Goal: Navigation & Orientation: Find specific page/section

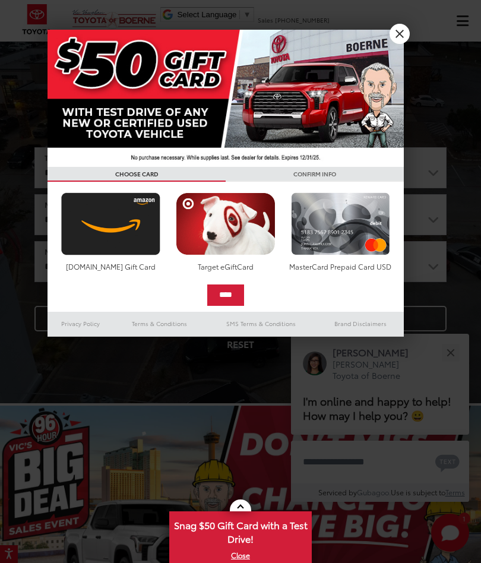
click at [246, 554] on link "X" at bounding box center [240, 555] width 140 height 13
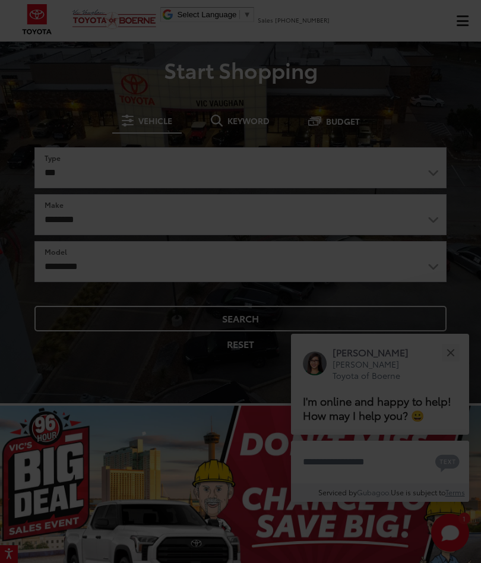
click at [451, 338] on div at bounding box center [240, 281] width 481 height 563
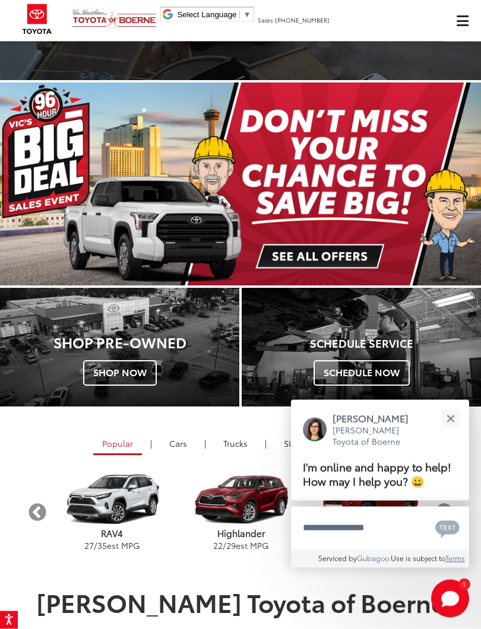
scroll to position [324, 0]
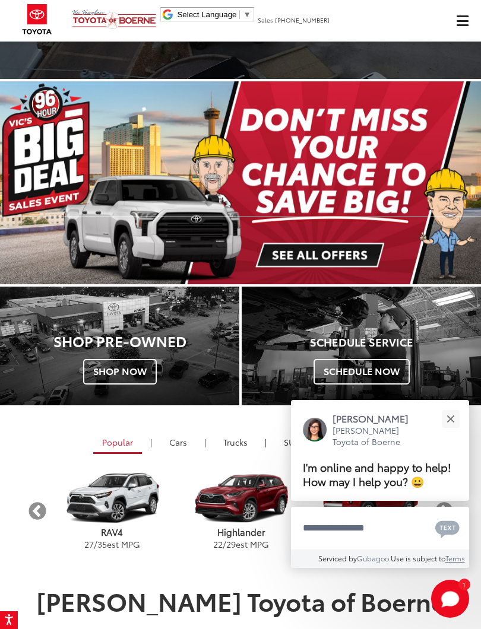
click at [448, 415] on div "Close" at bounding box center [450, 419] width 8 height 8
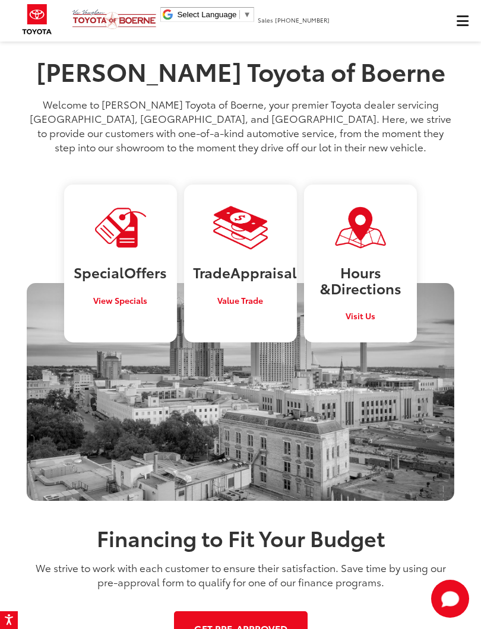
scroll to position [857, 0]
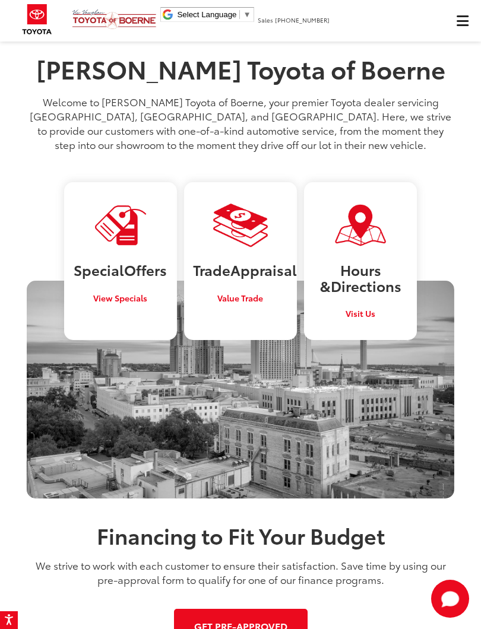
click at [372, 274] on h3 "Hours & Directions" at bounding box center [360, 277] width 95 height 31
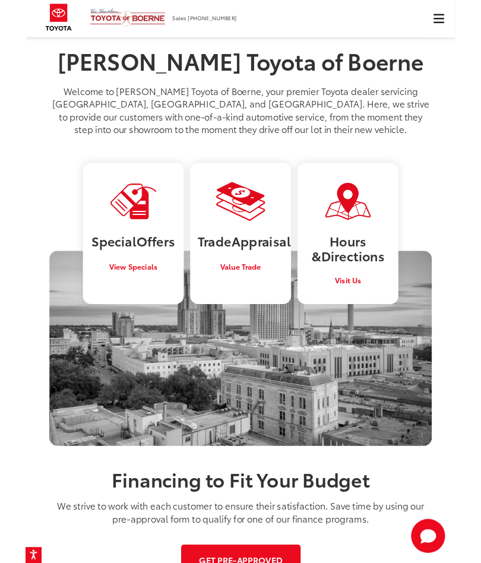
scroll to position [890, 0]
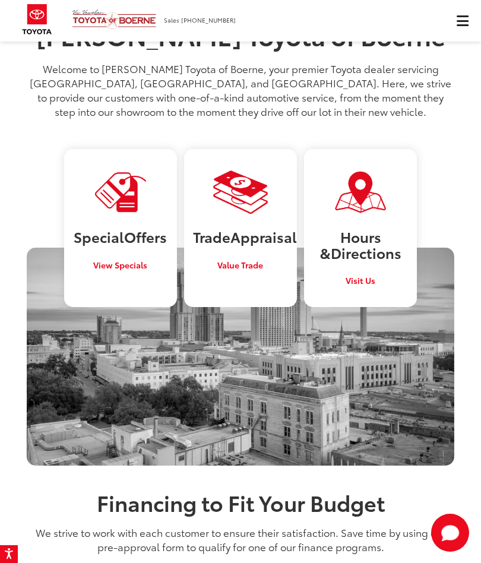
click at [251, 271] on span "Value Trade" at bounding box center [240, 265] width 46 height 12
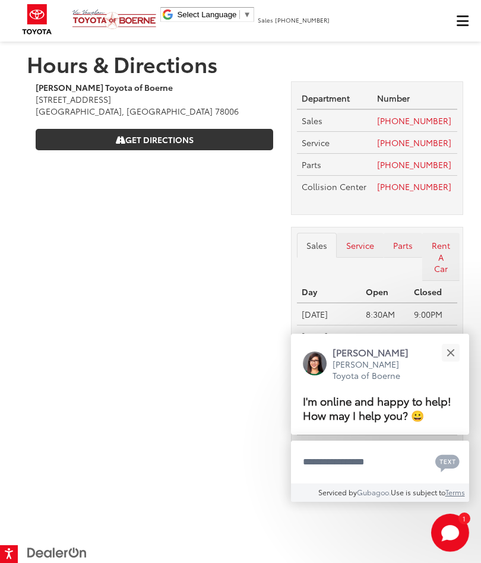
click at [455, 340] on button "Close" at bounding box center [451, 353] width 26 height 26
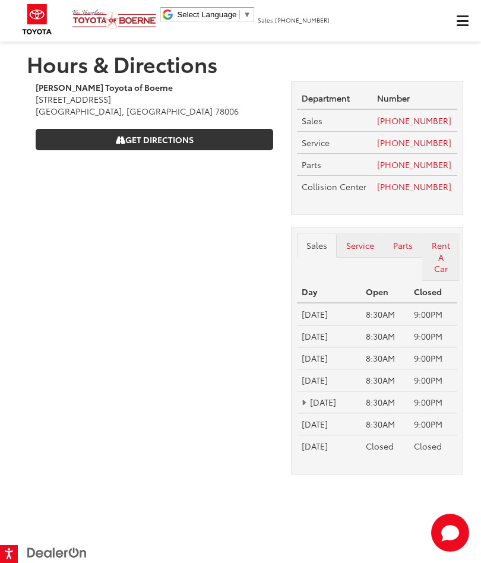
click at [169, 137] on link "Get Directions" at bounding box center [154, 139] width 237 height 21
click at [153, 135] on link "Get Directions" at bounding box center [154, 139] width 237 height 21
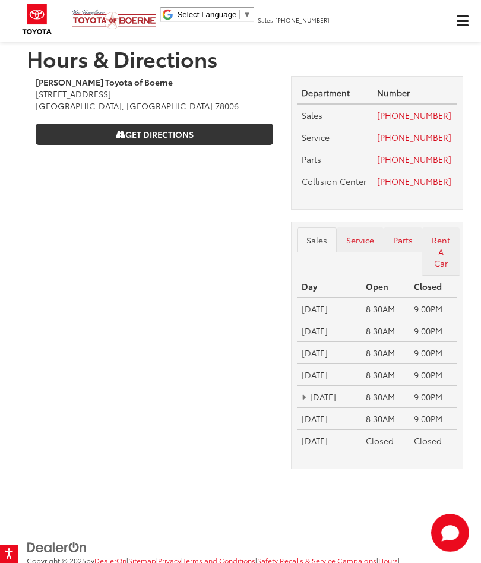
scroll to position [3, 0]
